Goal: Find specific page/section: Find specific page/section

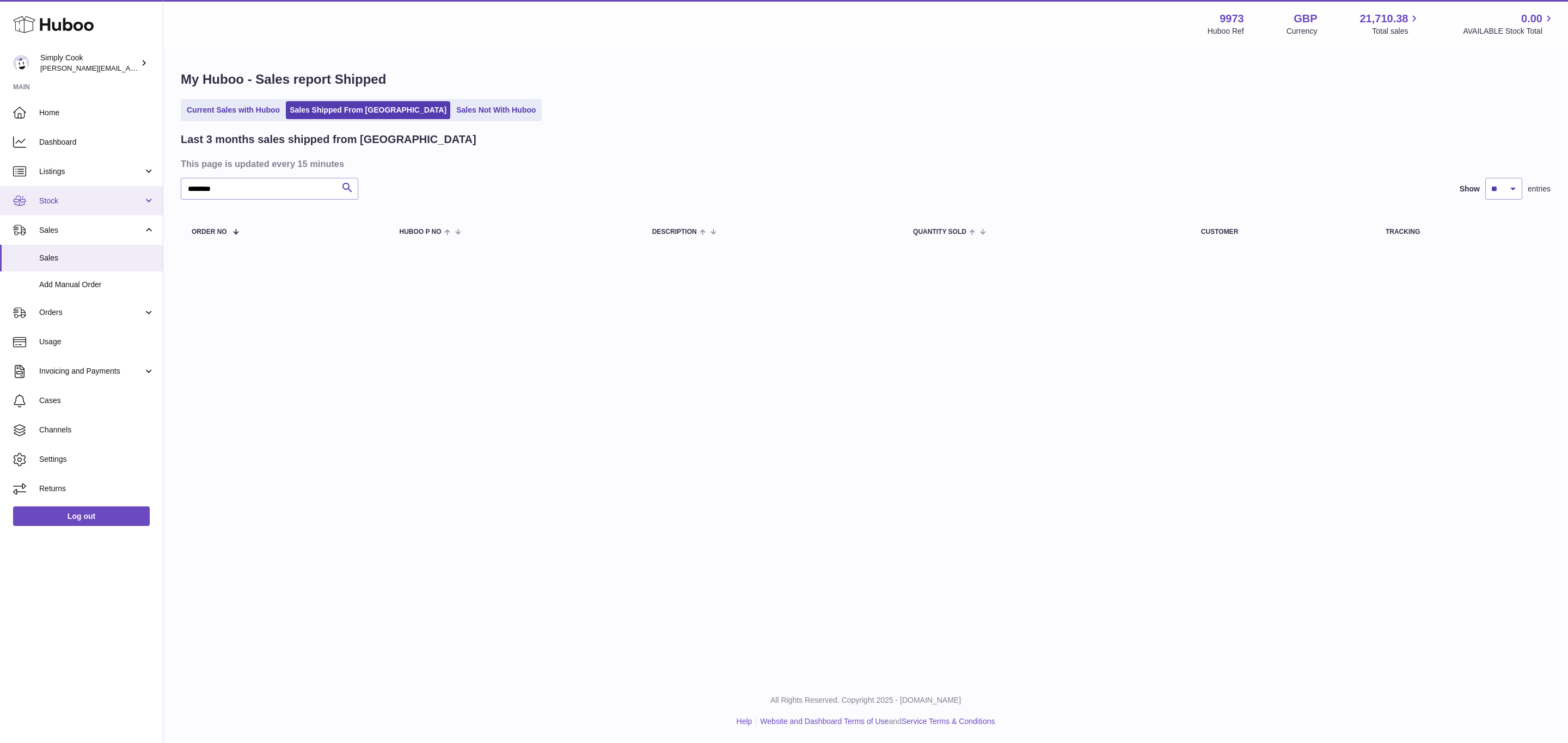
click at [51, 199] on span "Stock" at bounding box center [91, 201] width 104 height 10
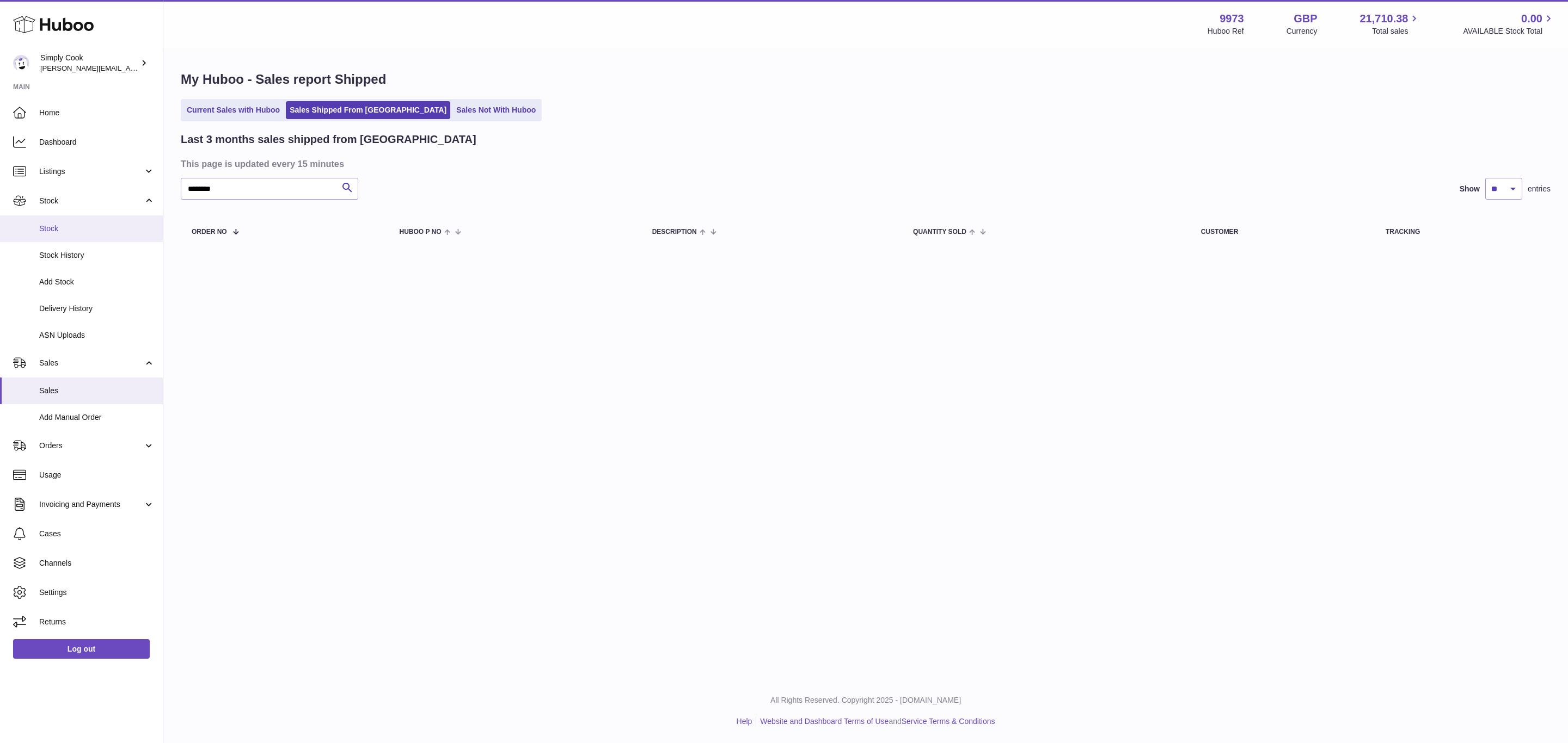
click at [54, 231] on span "Stock" at bounding box center [96, 229] width 115 height 10
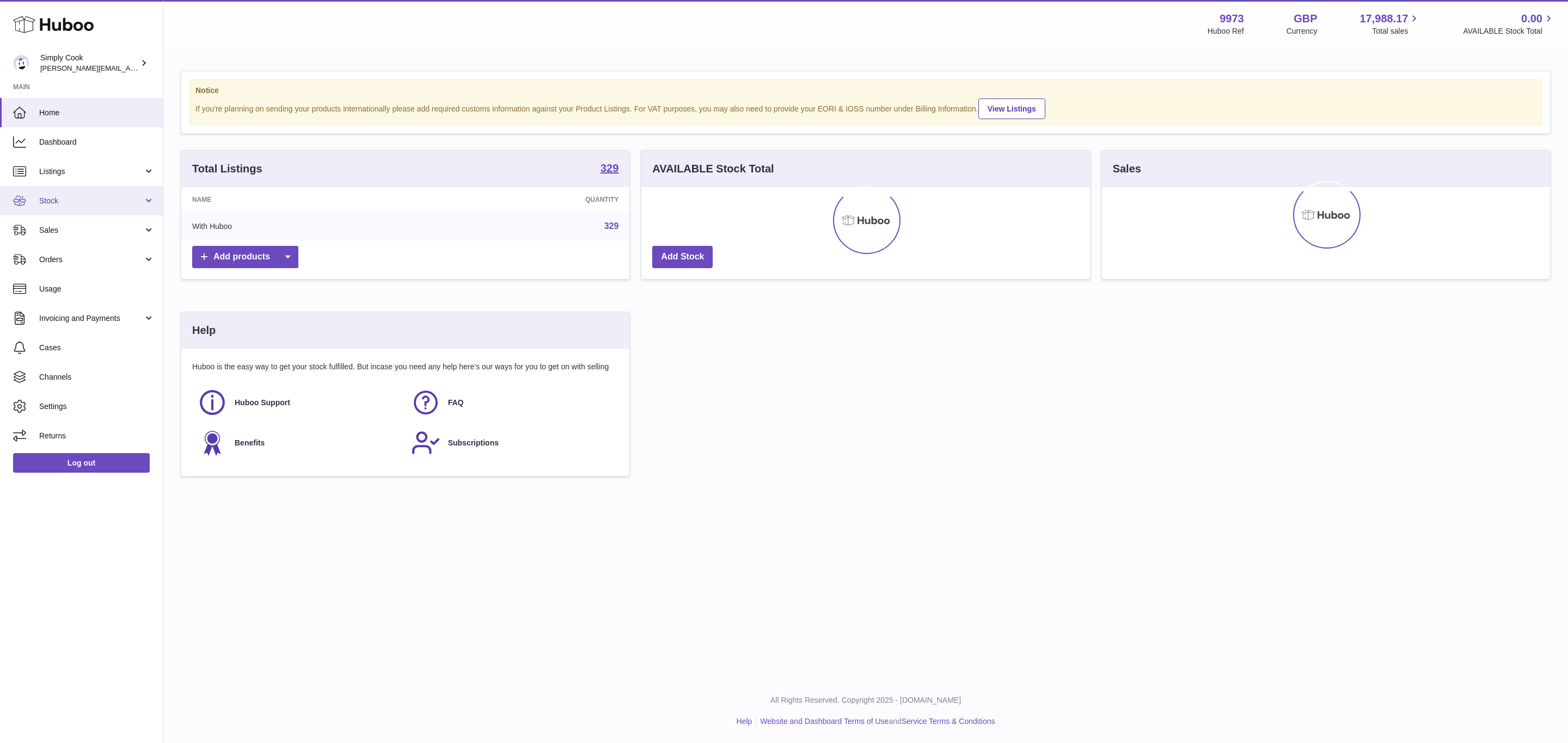
click at [59, 192] on link "Stock" at bounding box center [81, 200] width 163 height 30
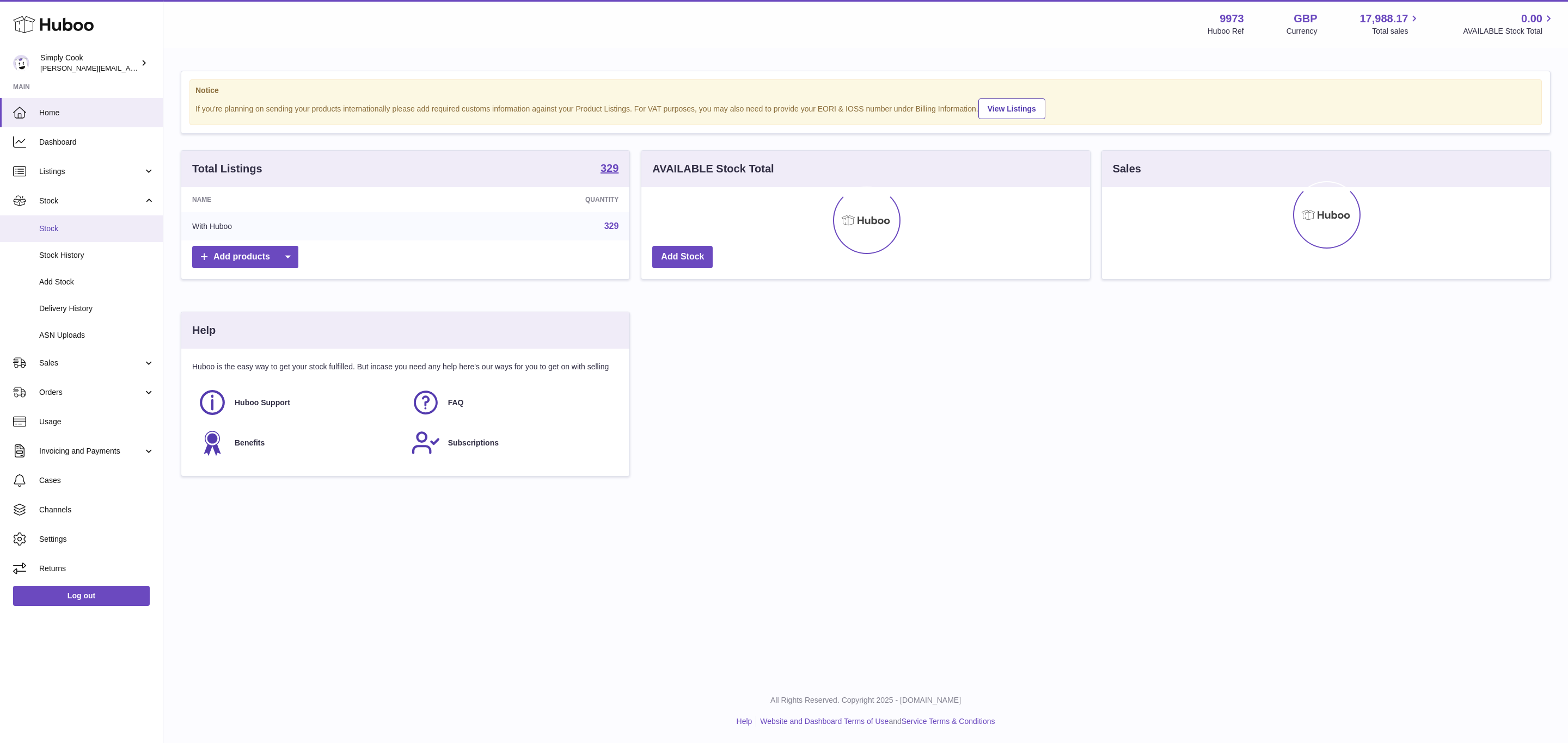
click at [48, 224] on span "Stock" at bounding box center [96, 229] width 115 height 10
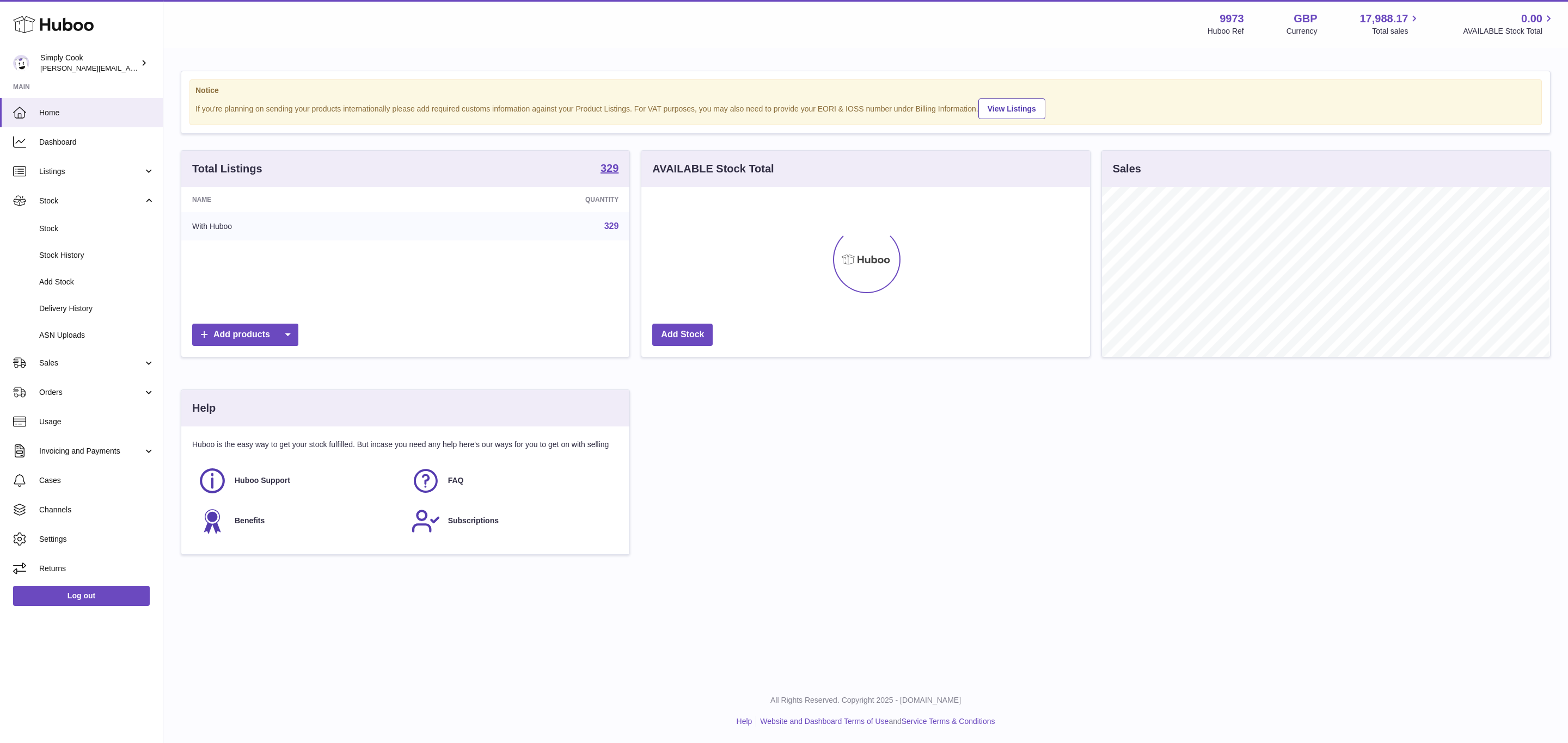
scroll to position [170, 448]
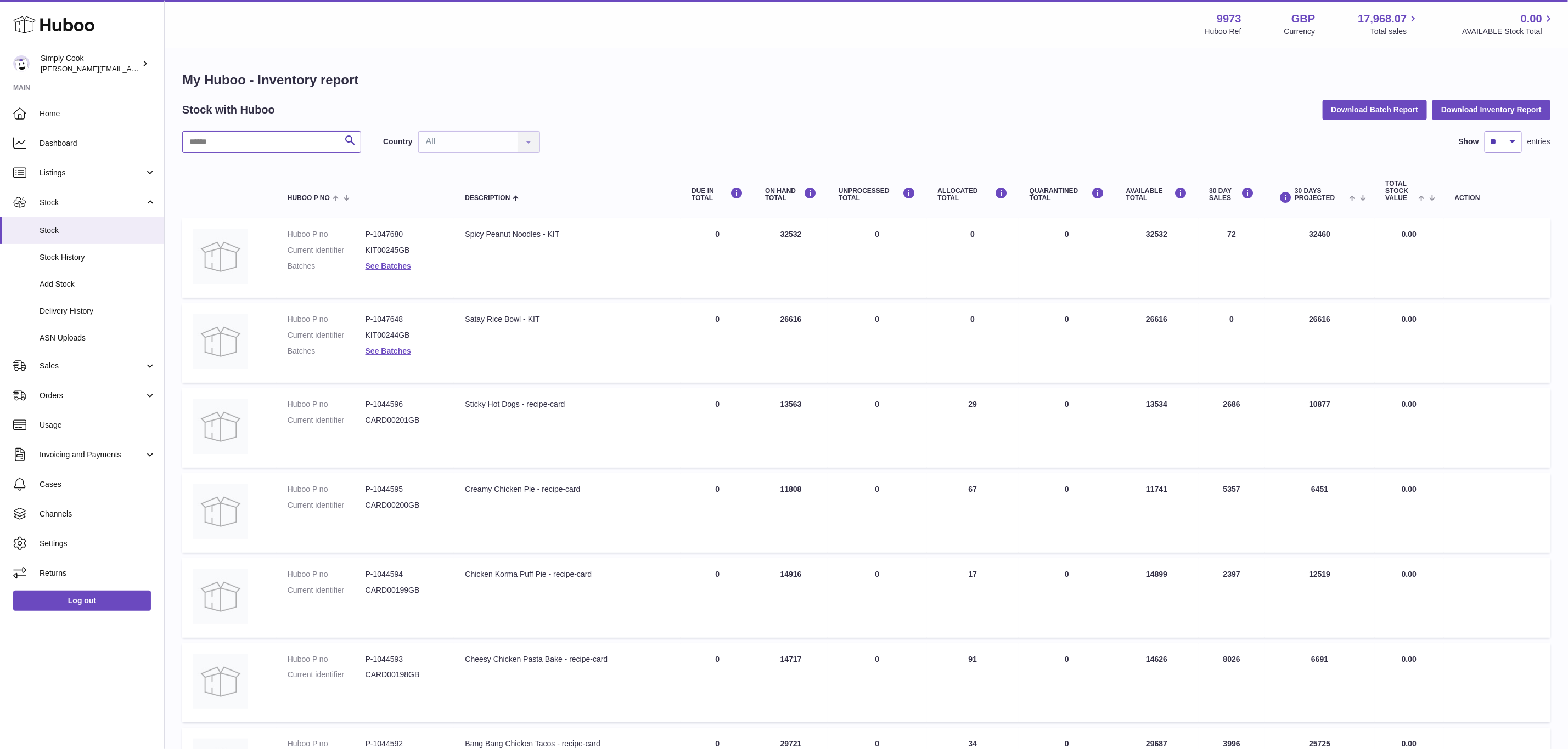
click at [275, 144] on input "text" at bounding box center [272, 142] width 179 height 22
type input "**********"
